Goal: Information Seeking & Learning: Learn about a topic

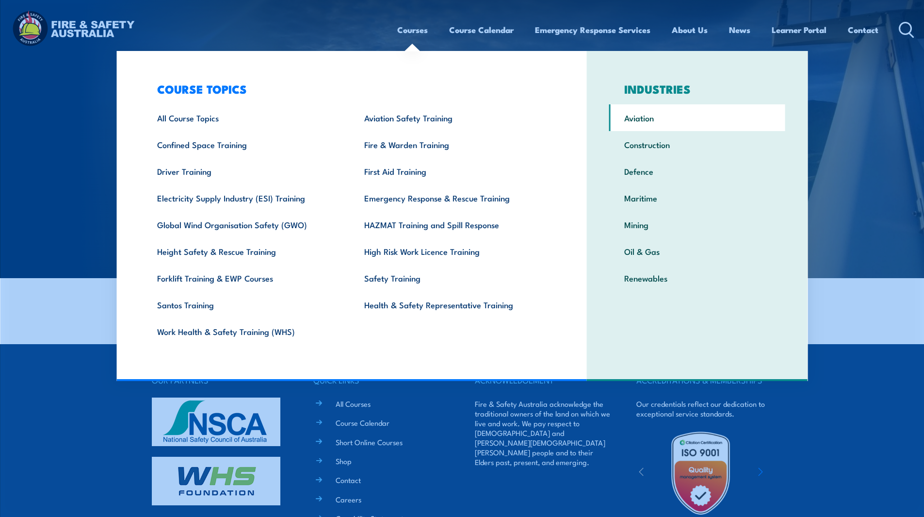
click at [643, 112] on link "Aviation" at bounding box center [697, 117] width 176 height 27
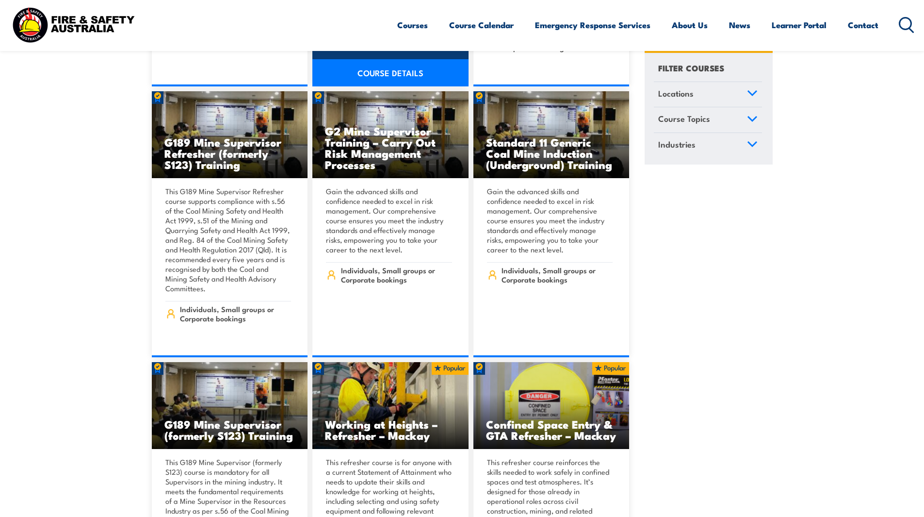
scroll to position [485, 0]
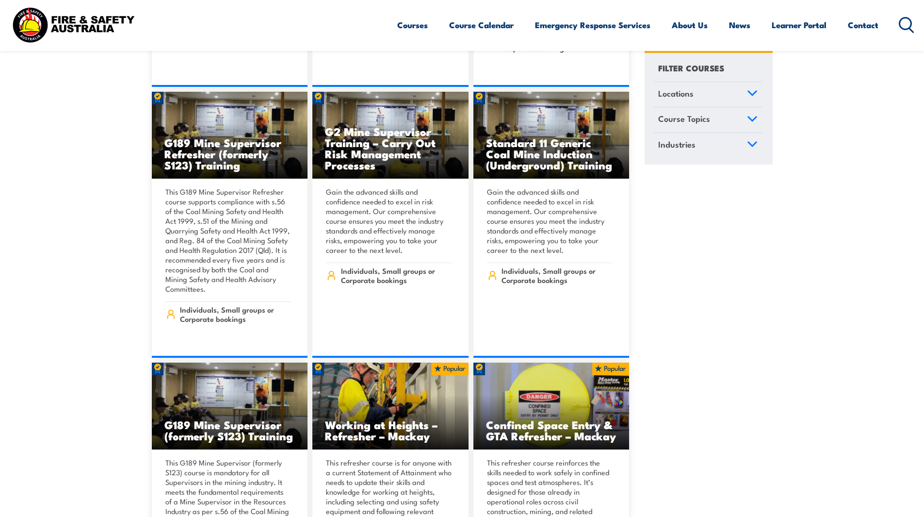
click at [427, 34] on ul "Courses Course Calendar Emergency Response Services Services Overview Emergency…" at bounding box center [637, 25] width 481 height 26
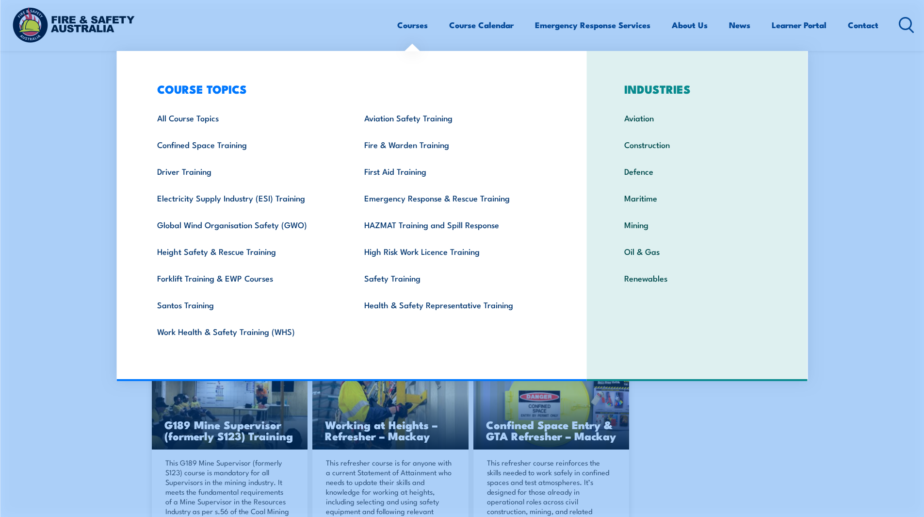
click at [421, 24] on link "Courses" at bounding box center [412, 25] width 31 height 26
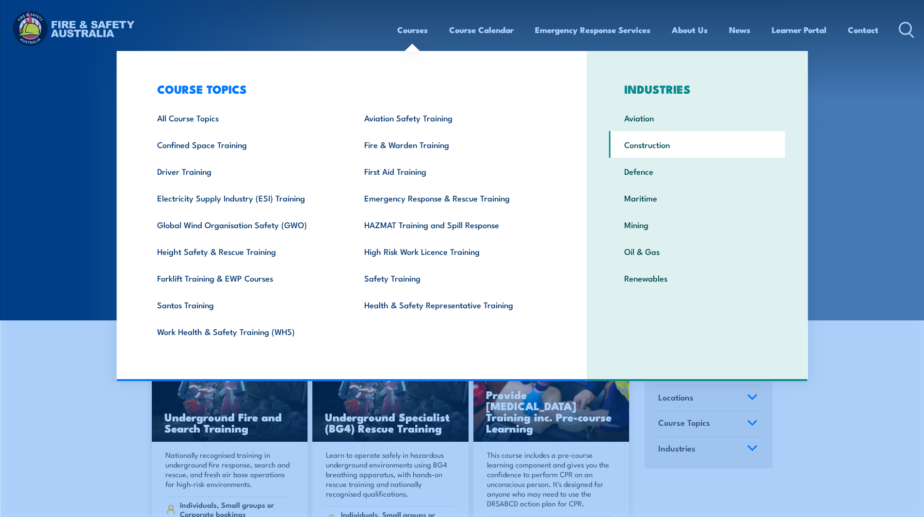
click at [633, 146] on link "Construction" at bounding box center [697, 144] width 176 height 27
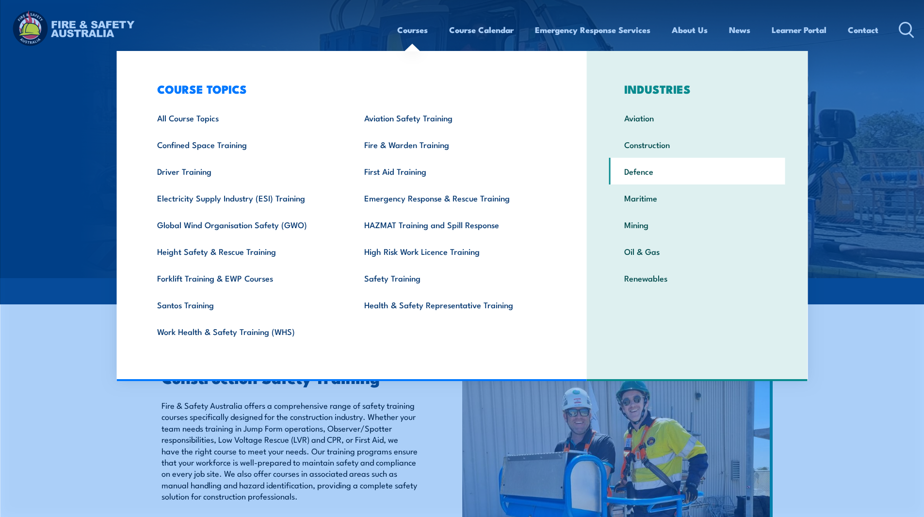
click at [629, 165] on link "Defence" at bounding box center [697, 171] width 176 height 27
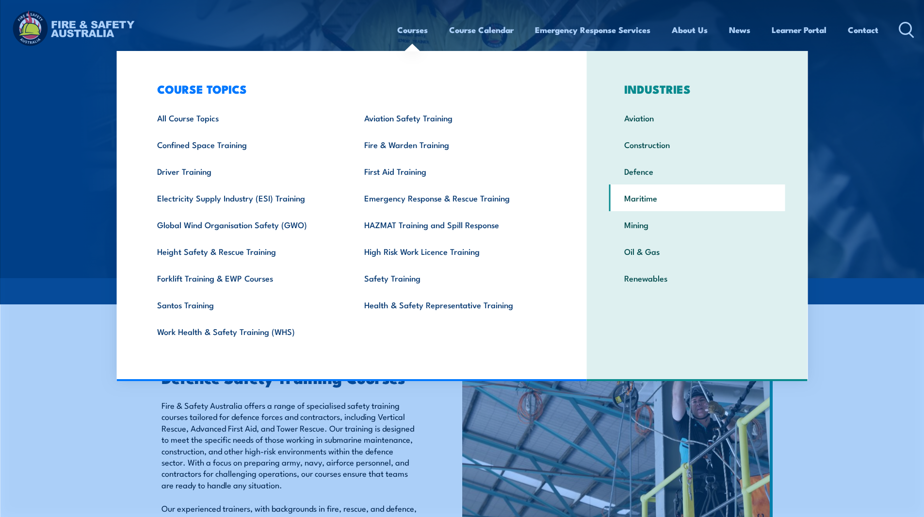
click at [654, 187] on link "Maritime" at bounding box center [697, 197] width 176 height 27
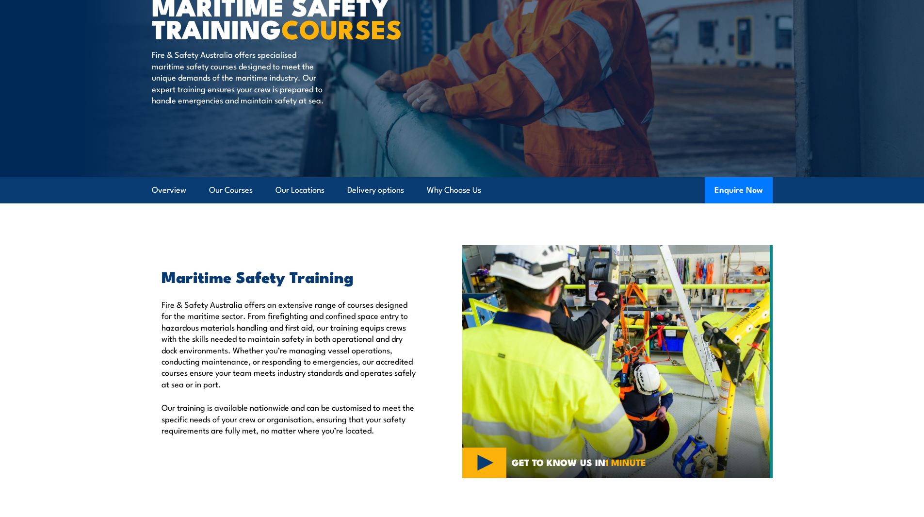
scroll to position [97, 0]
